Goal: Navigation & Orientation: Find specific page/section

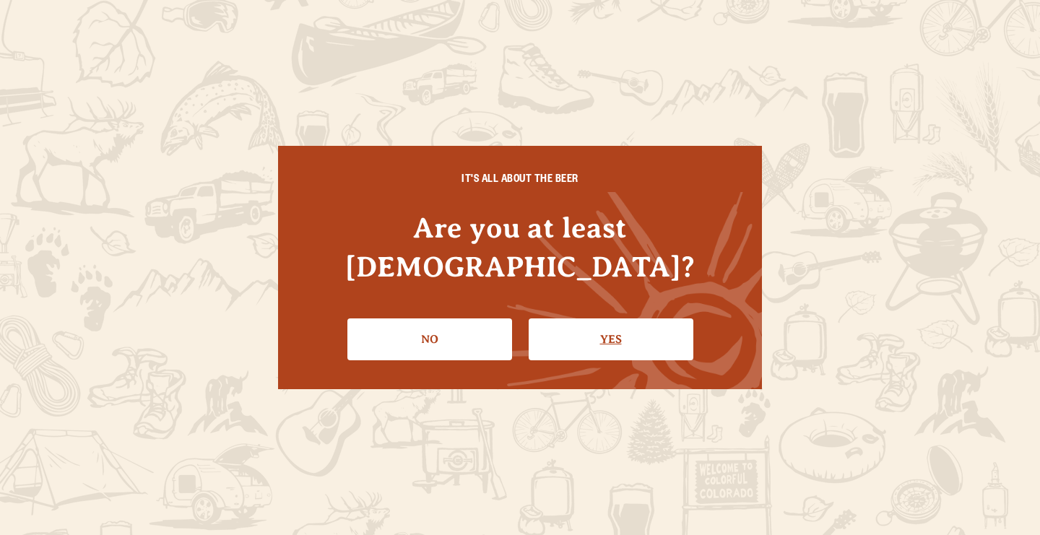
click at [613, 327] on link "Yes" at bounding box center [611, 340] width 165 height 42
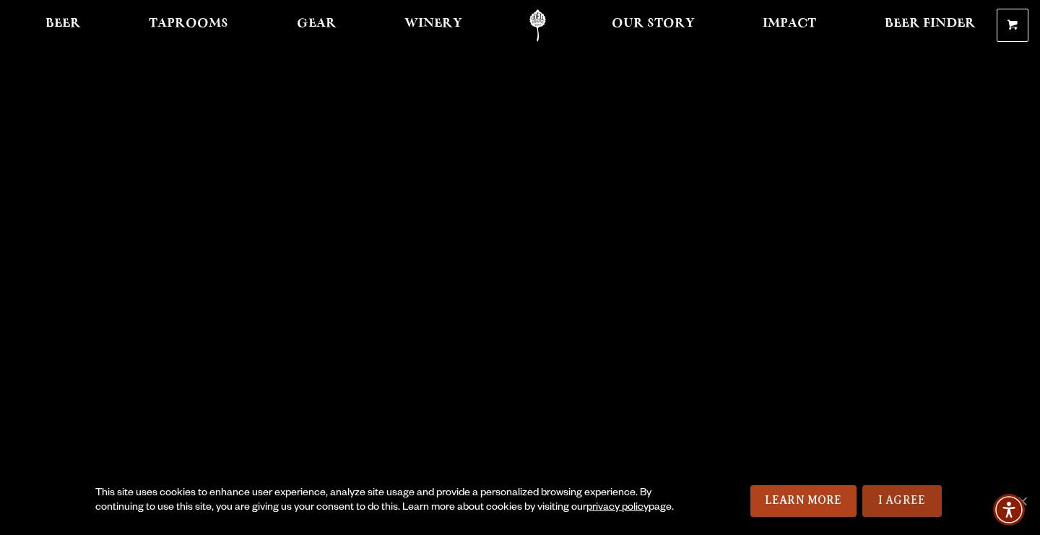
click at [905, 506] on link "I Agree" at bounding box center [901, 501] width 79 height 32
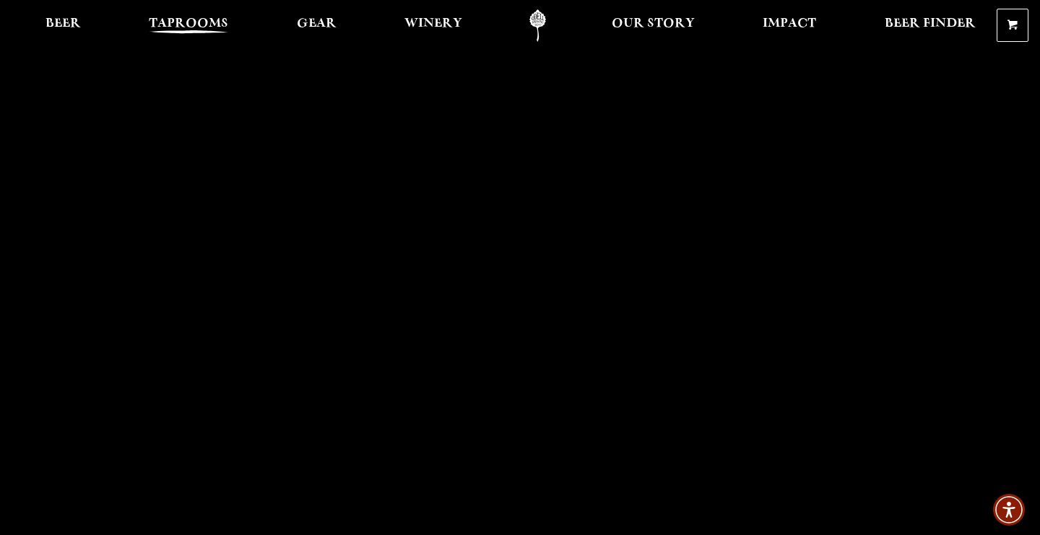
click at [214, 30] on span "Taprooms" at bounding box center [188, 24] width 79 height 12
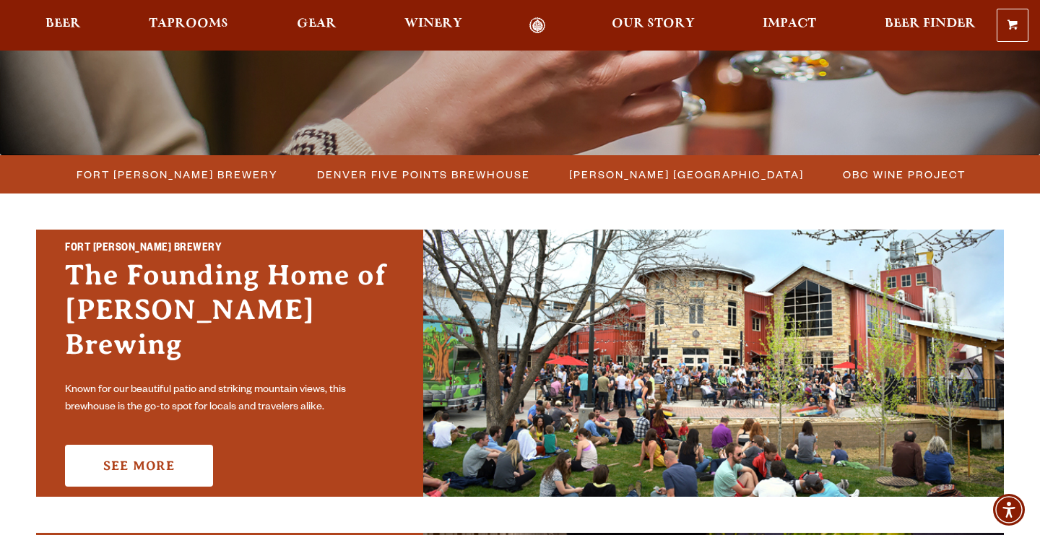
scroll to position [317, 0]
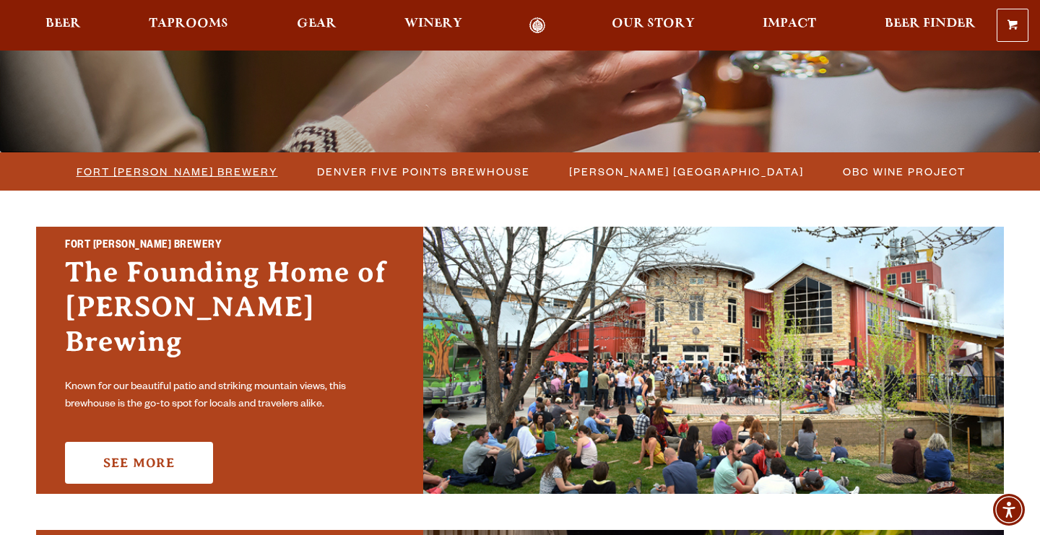
click at [220, 173] on span "Fort [PERSON_NAME] Brewery" at bounding box center [178, 171] width 202 height 21
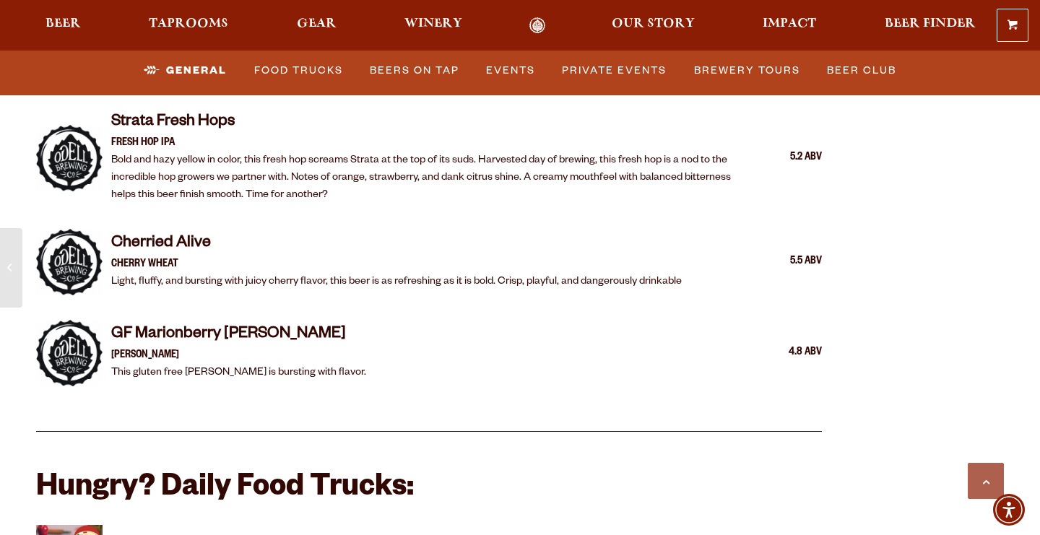
scroll to position [2808, 0]
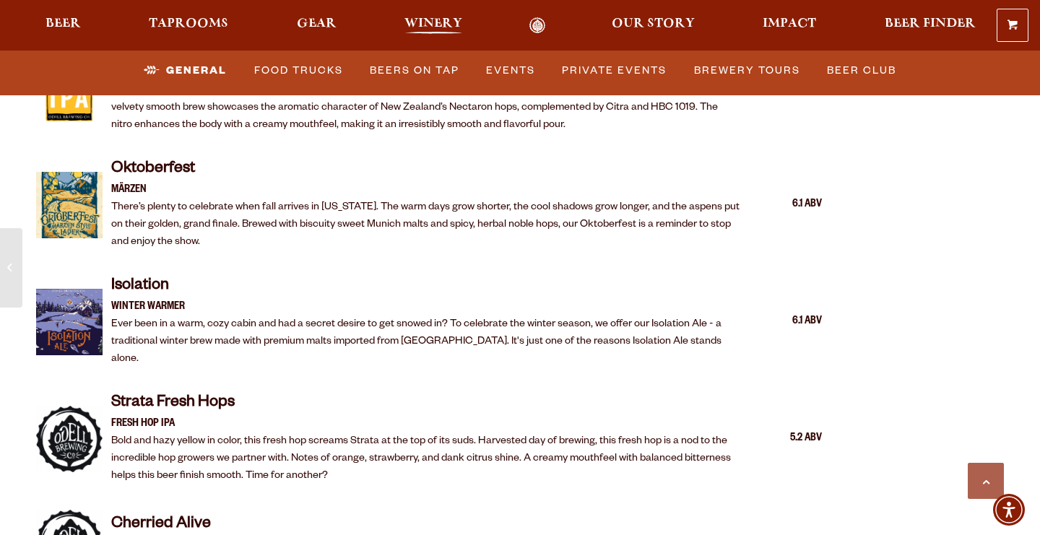
click at [438, 30] on span "Winery" at bounding box center [433, 24] width 58 height 12
